Goal: Transaction & Acquisition: Purchase product/service

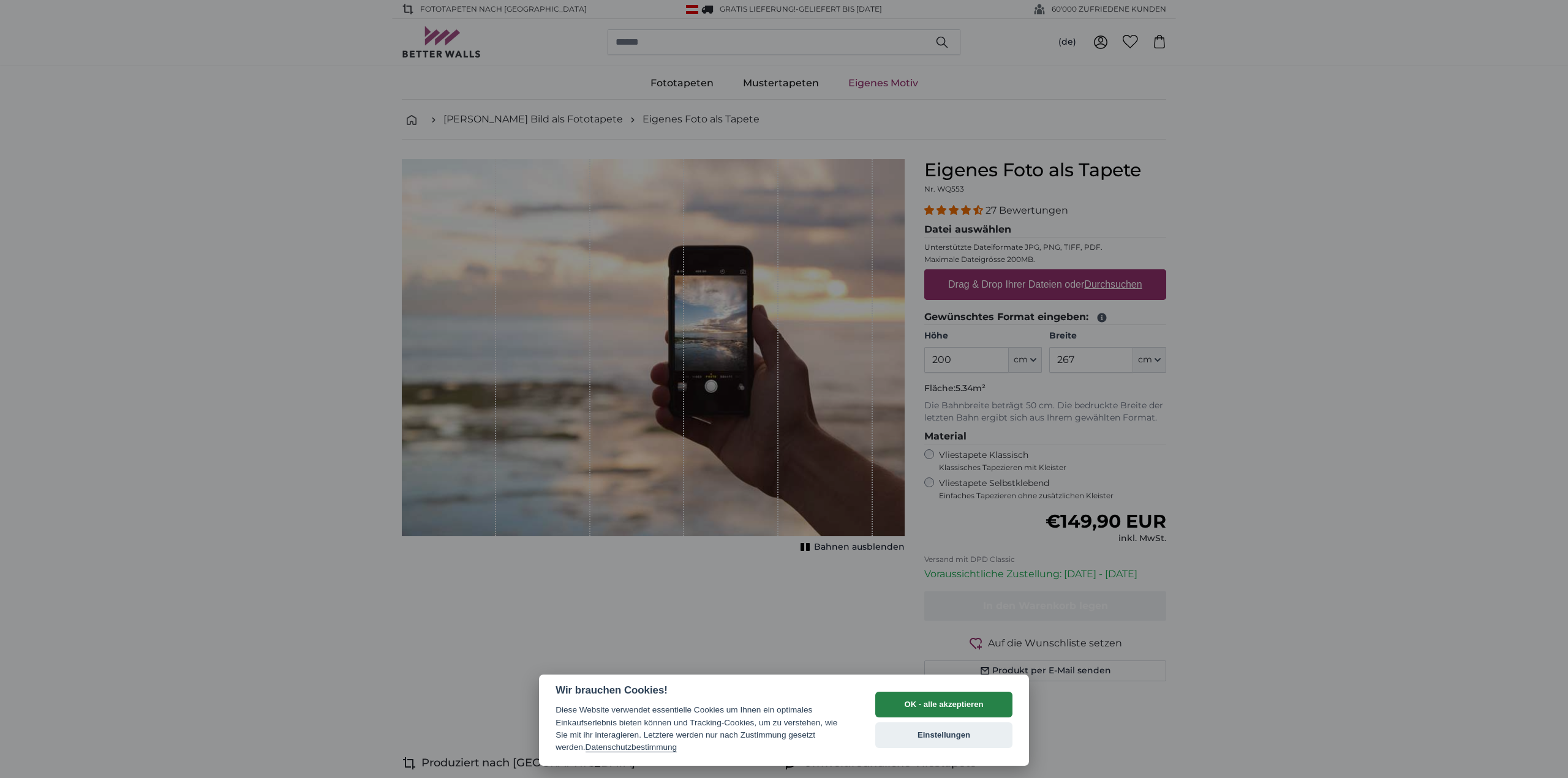
click at [938, 710] on button "OK - alle akzeptieren" at bounding box center [943, 704] width 137 height 26
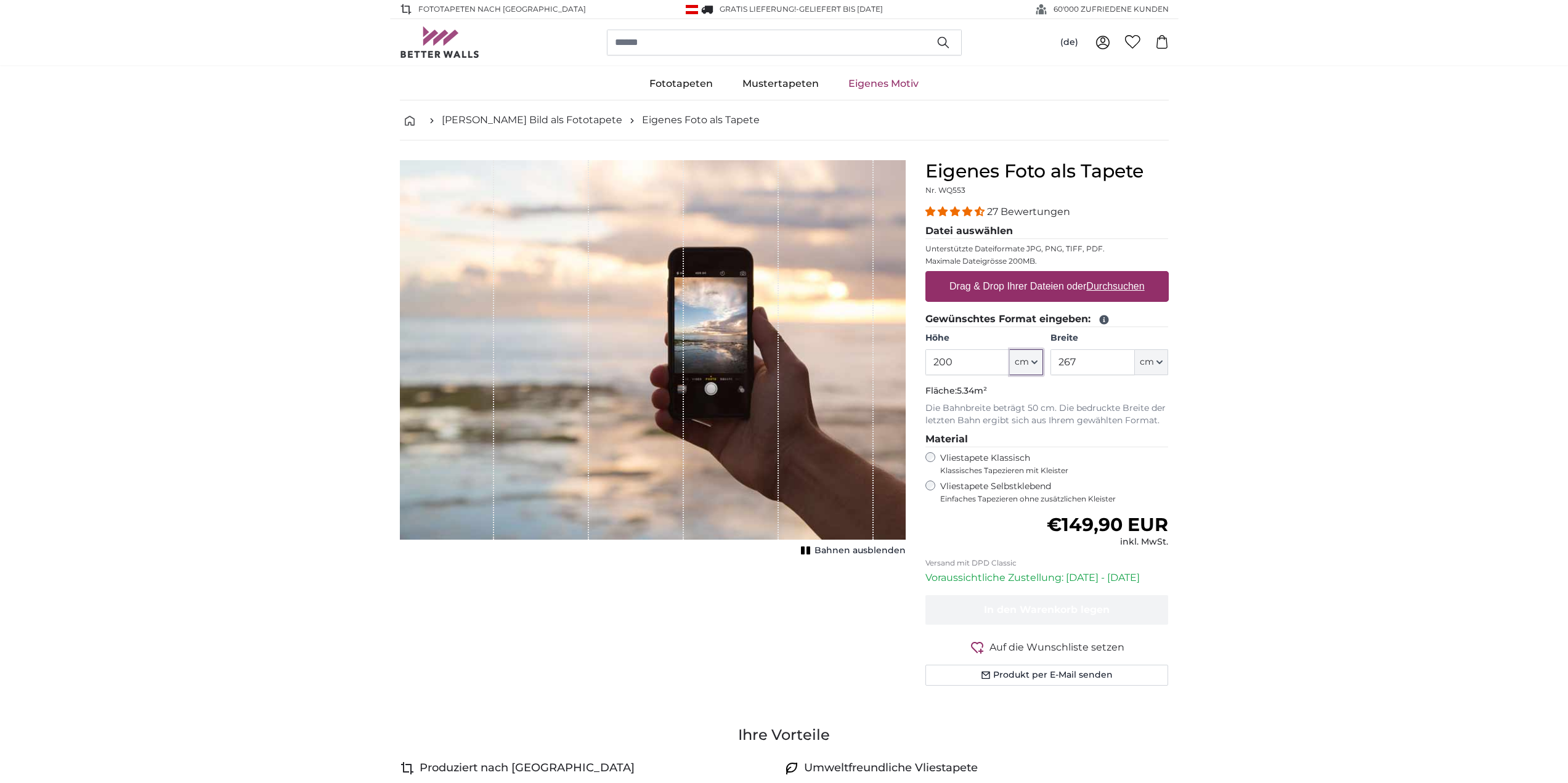
click at [1036, 365] on icon "button" at bounding box center [1034, 362] width 6 height 6
drag, startPoint x: 991, startPoint y: 359, endPoint x: 912, endPoint y: 358, distance: 79.0
click at [912, 358] on product-detail "Abbrechen Bild zuschneiden Bahnen ausblenden Eigenes Foto als Tapete Nr. WQ553 …" at bounding box center [785, 428] width 789 height 575
type input "600"
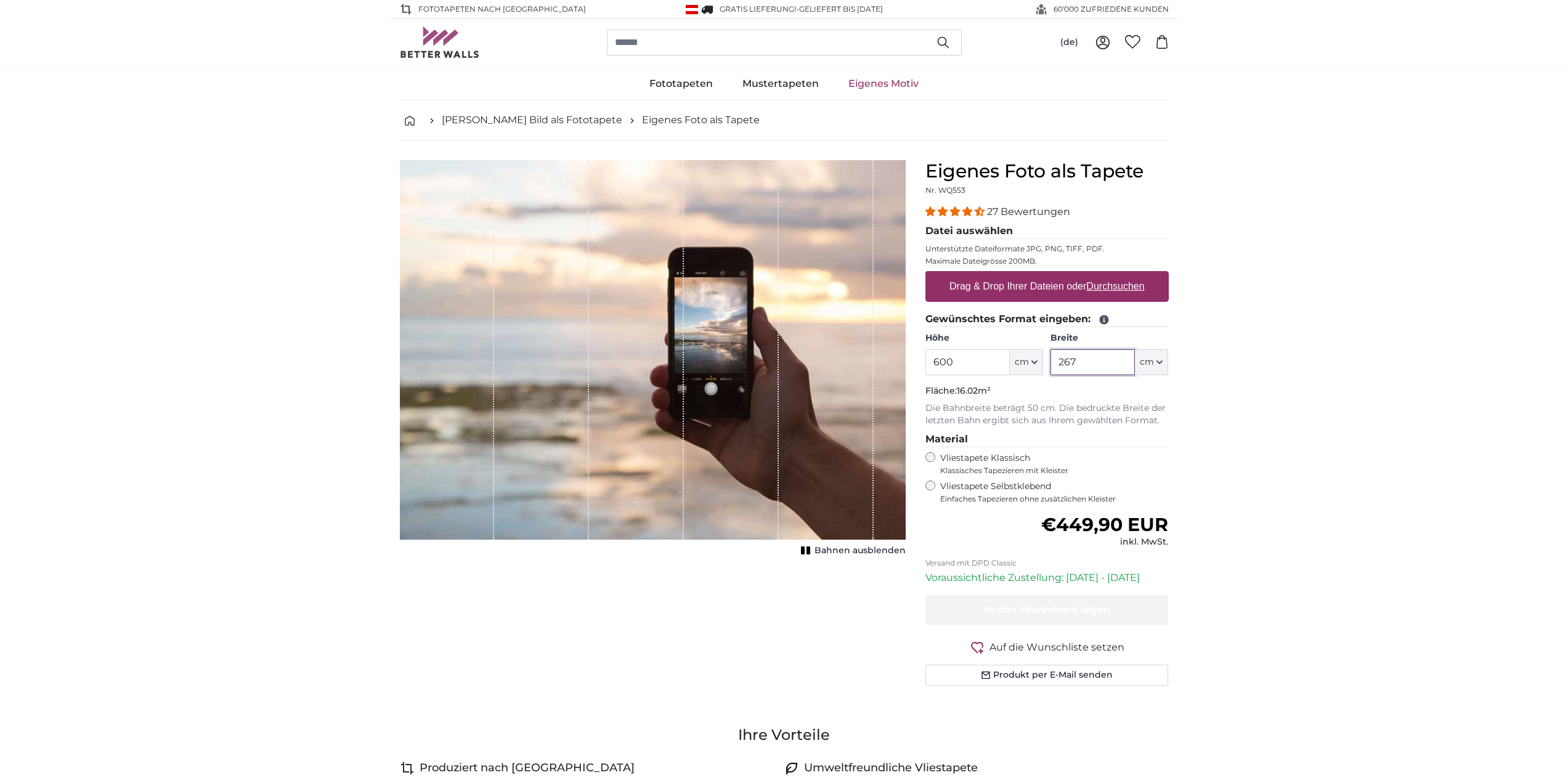
click at [1079, 363] on input "267" at bounding box center [1093, 362] width 84 height 26
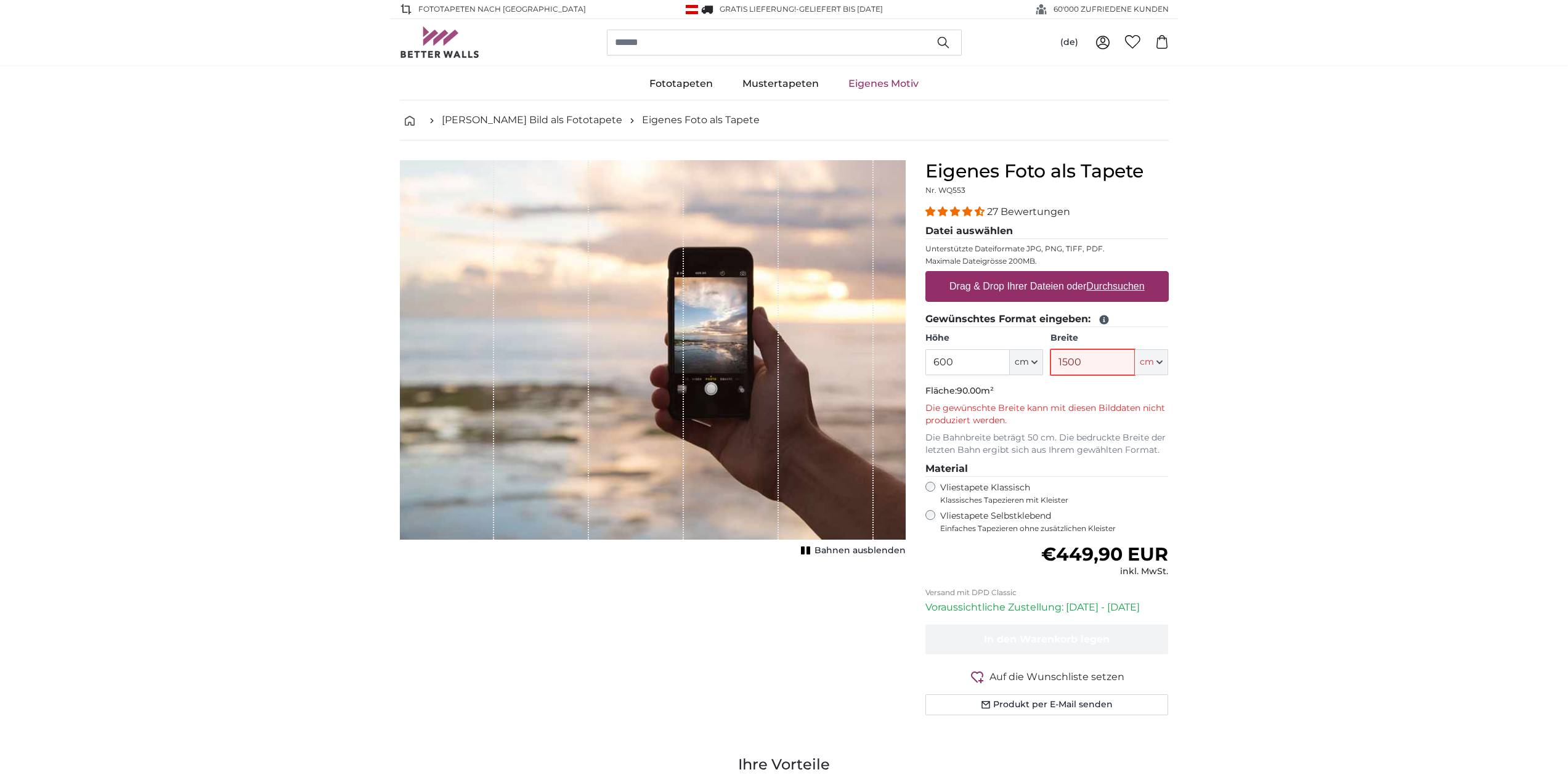
type input "1500"
click at [868, 548] on span "Bahnen ausblenden" at bounding box center [861, 551] width 91 height 13
click at [868, 548] on span "Bahnen einblenden" at bounding box center [860, 551] width 91 height 13
drag, startPoint x: 731, startPoint y: 375, endPoint x: 733, endPoint y: 355, distance: 20.1
